Goal: Information Seeking & Learning: Understand process/instructions

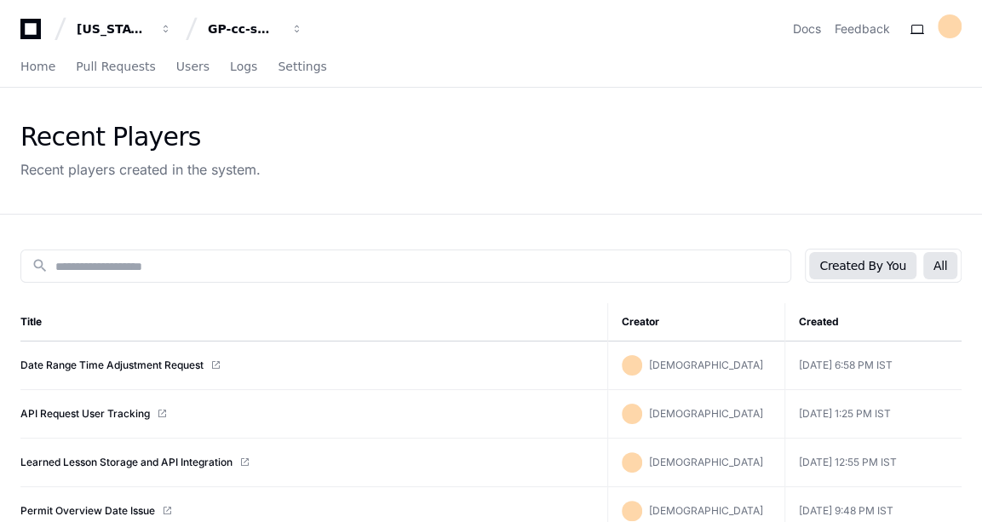
click at [940, 262] on button "All" at bounding box center [941, 265] width 34 height 27
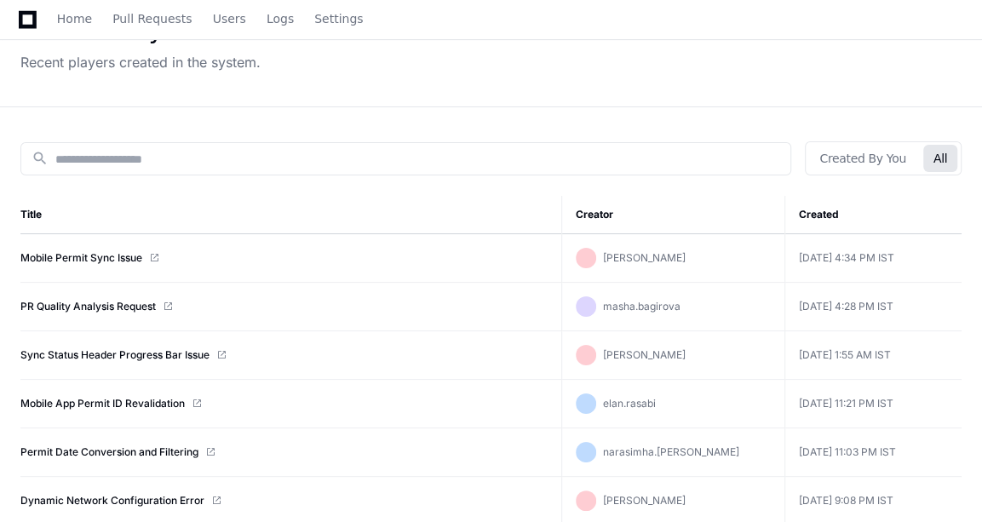
scroll to position [108, 0]
click at [89, 258] on link "Mobile Permit Sync Issue" at bounding box center [81, 257] width 122 height 14
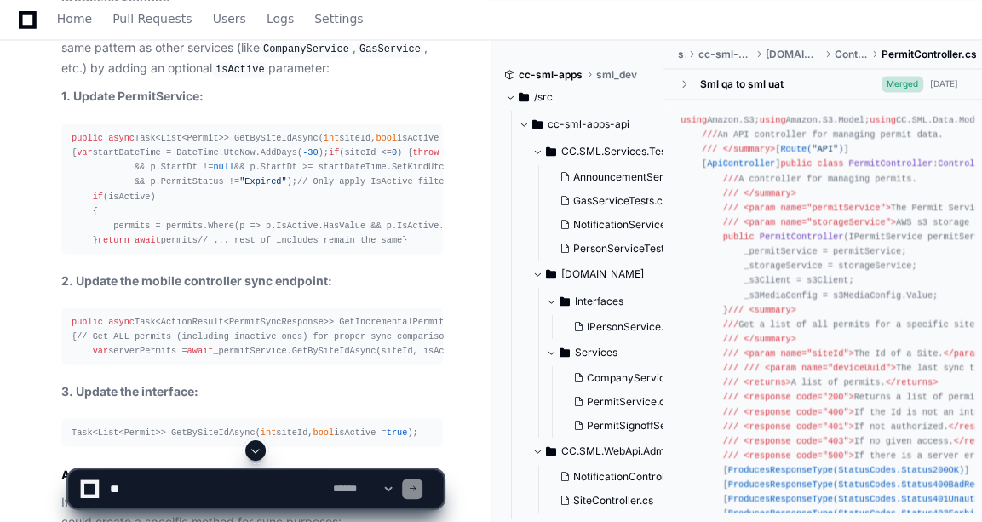
scroll to position [1735, 0]
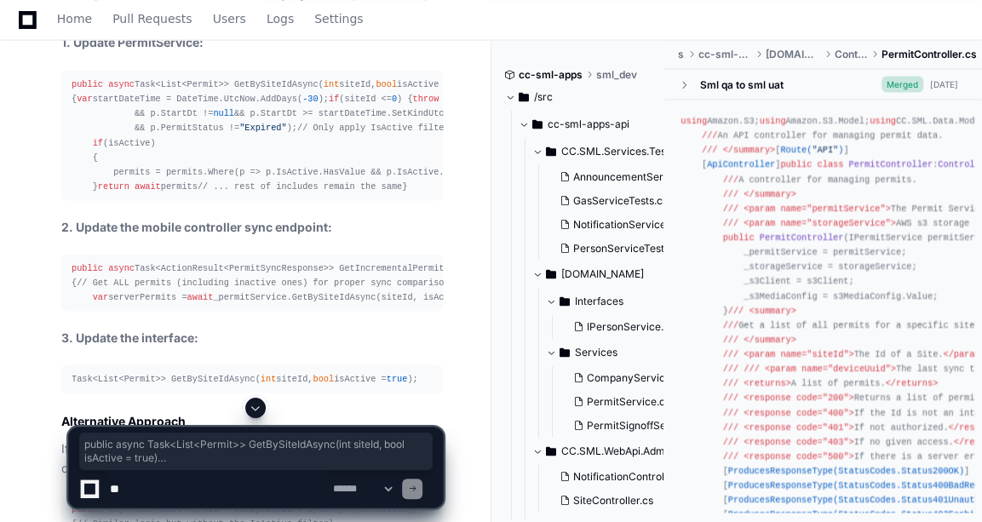
drag, startPoint x: 71, startPoint y: 96, endPoint x: 101, endPoint y: 326, distance: 232.1
click at [101, 200] on pre "public async Task<List<Permit>> GetBySiteIdAsync( int siteId, bool isActive = t…" at bounding box center [252, 135] width 382 height 130
copy div "public async Task<List<Permit>> GetBySiteIdAsync( int siteId, bool isActive = t…"
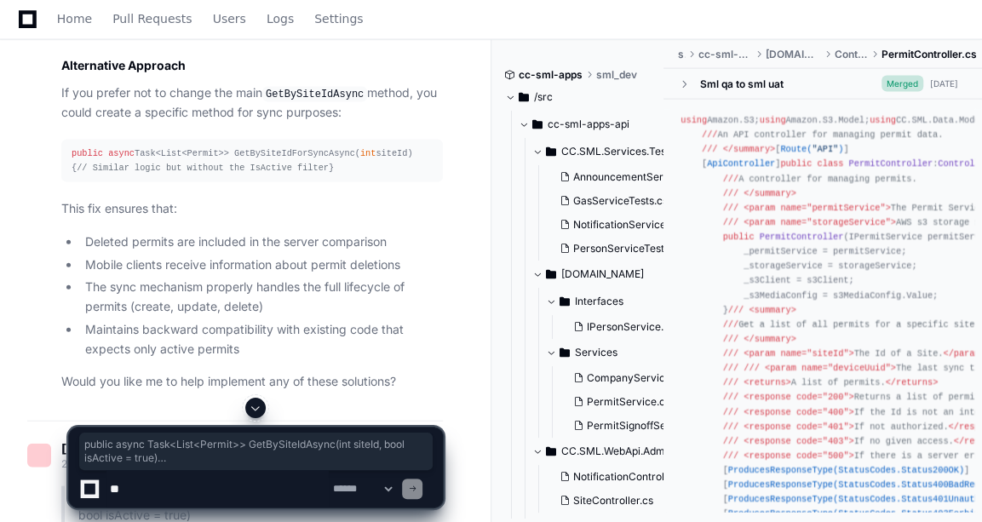
scroll to position [2118, 0]
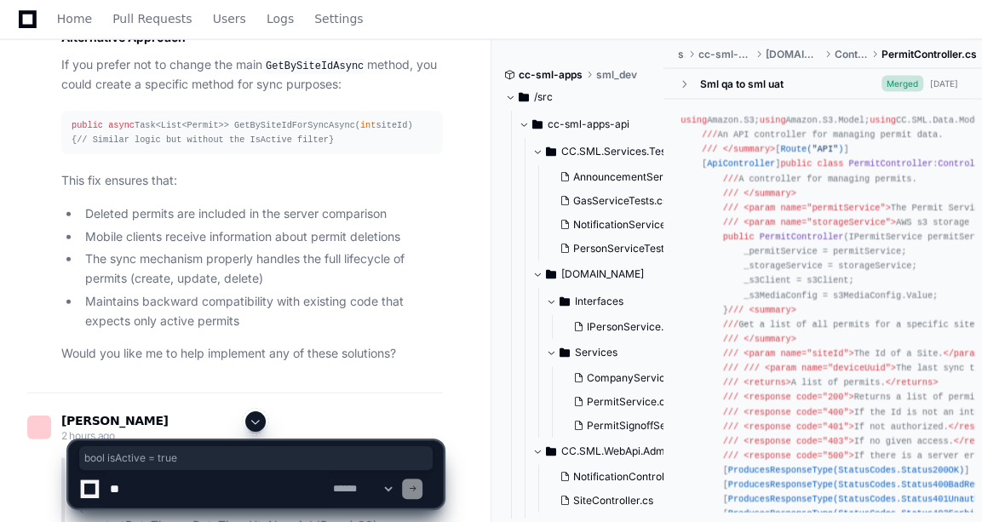
drag, startPoint x: 302, startPoint y: 247, endPoint x: 397, endPoint y: 255, distance: 94.9
copy div "bool isActive = true"
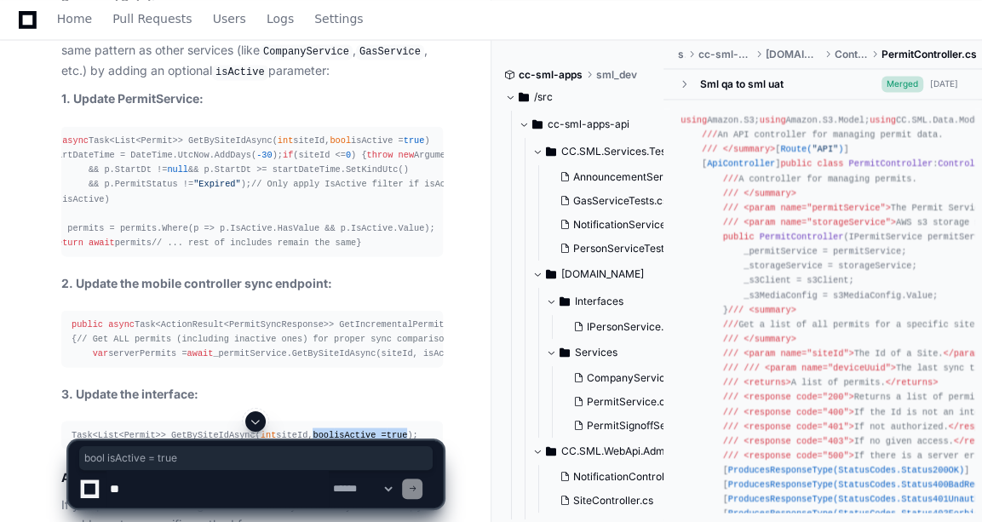
scroll to position [0, 49]
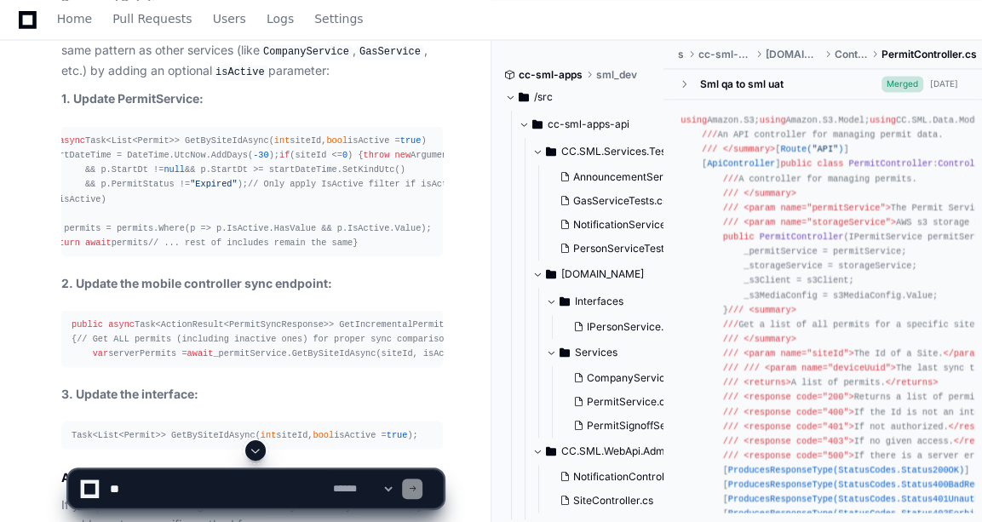
click at [176, 160] on div "public async Task<List<Permit>> GetBySiteIdAsync( int siteId, bool isActive = t…" at bounding box center [202, 191] width 361 height 117
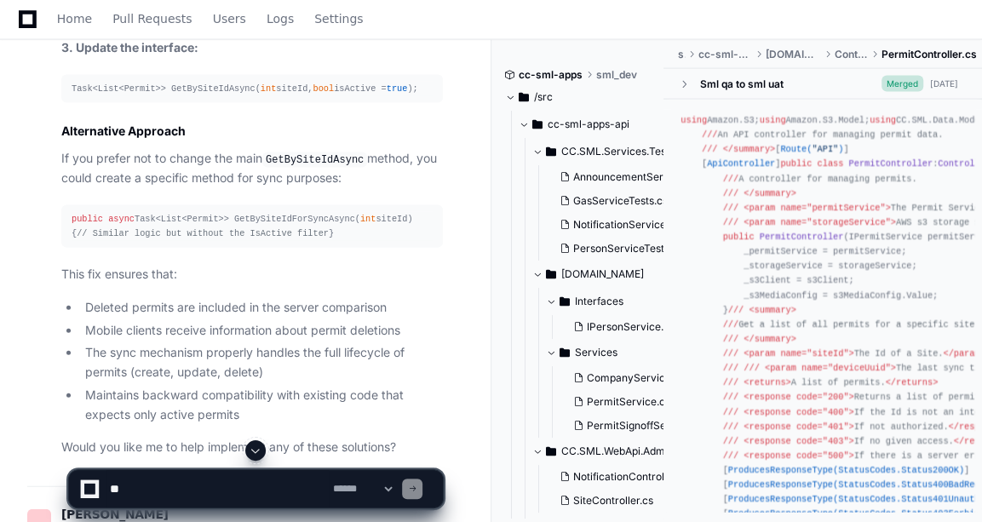
scroll to position [0, 198]
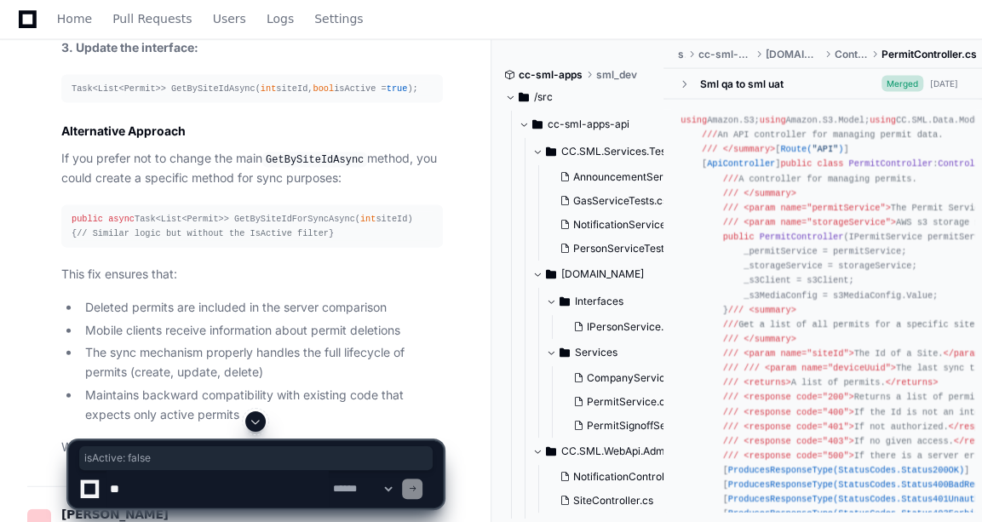
drag, startPoint x: 212, startPoint y: 216, endPoint x: 285, endPoint y: 224, distance: 72.9
copy div "isActive: false"
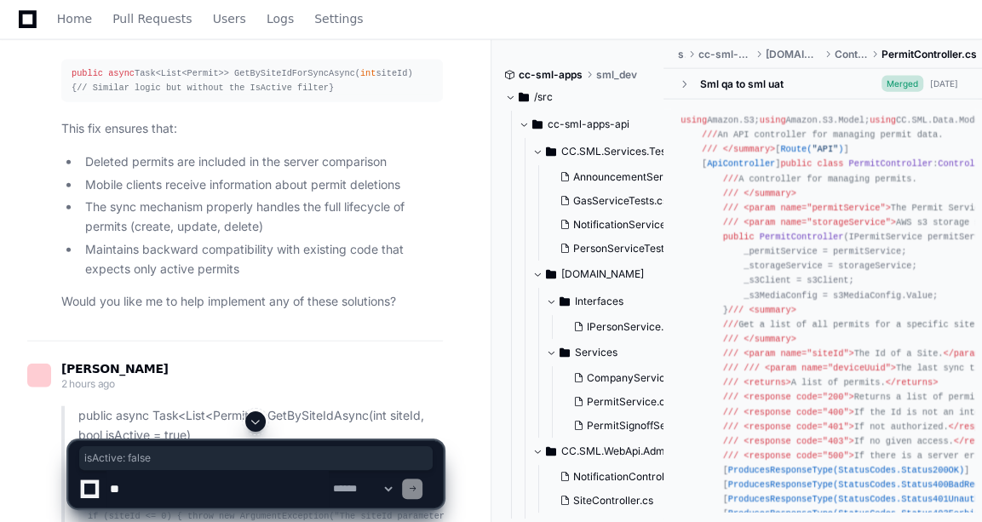
scroll to position [2182, 0]
